Goal: Find specific page/section: Find specific page/section

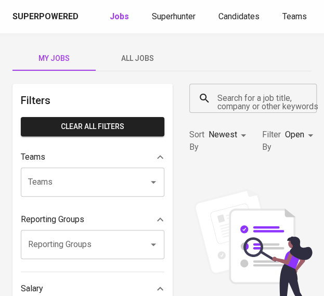
click at [243, 112] on div "Search for a job title, company or other keywords" at bounding box center [252, 98] width 127 height 29
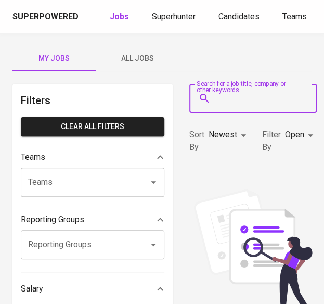
paste input "[EMAIL_ADDRESS][DOMAIN_NAME]"
type input "[EMAIL_ADDRESS][DOMAIN_NAME]"
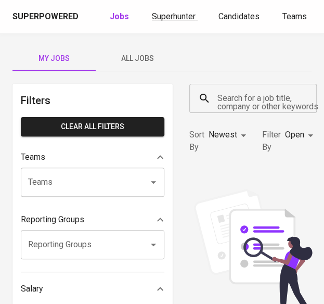
click at [169, 18] on span "Superhunter" at bounding box center [174, 16] width 44 height 10
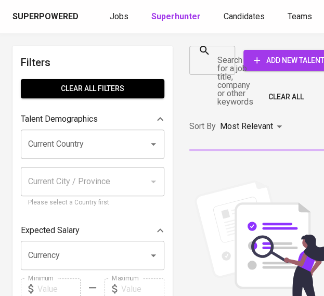
click at [220, 69] on div "Search for a job title, company or other keywords" at bounding box center [212, 60] width 46 height 29
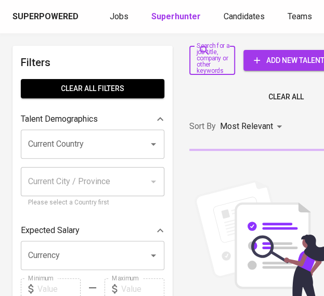
paste input "[EMAIL_ADDRESS][DOMAIN_NAME]"
type input "[EMAIL_ADDRESS][DOMAIN_NAME]"
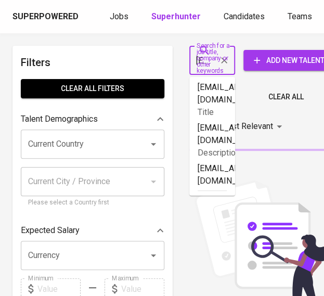
scroll to position [0, 91]
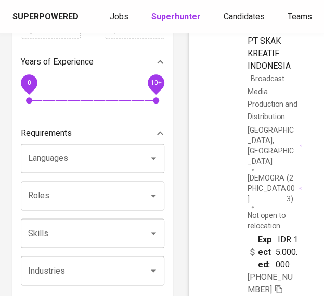
scroll to position [364, 0]
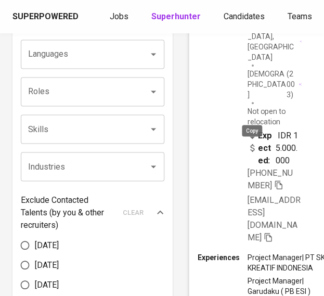
click at [274, 180] on icon "button" at bounding box center [278, 184] width 9 height 9
